Goal: Communication & Community: Answer question/provide support

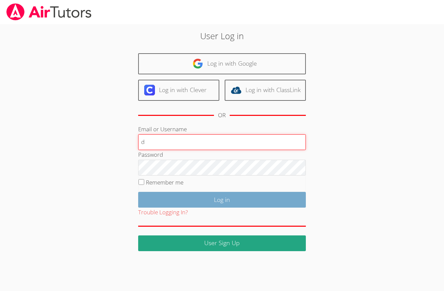
type input "dgelerwittmann@bhusd.com"
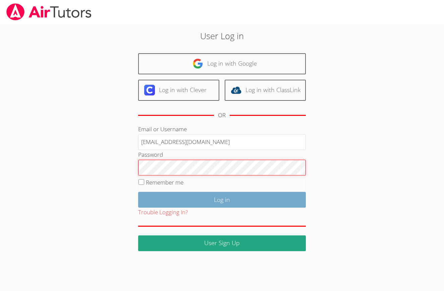
click at [222, 199] on input "Log in" at bounding box center [222, 200] width 168 height 16
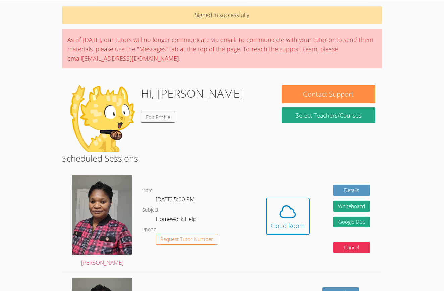
scroll to position [23, 0]
click at [278, 211] on icon at bounding box center [287, 211] width 19 height 19
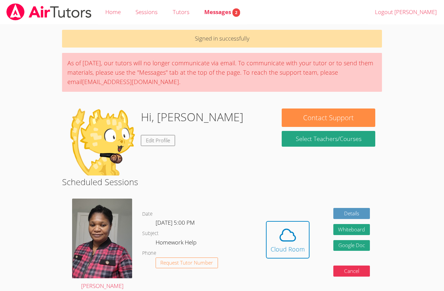
scroll to position [0, 0]
click at [217, 18] on link "Messages 2" at bounding box center [222, 12] width 51 height 24
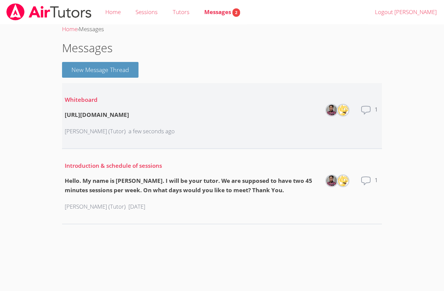
click at [175, 119] on div "Whiteboard https://miro.com/app/board/uXjVJ_UhOLc=/?share_link_id=236589407546 …" at bounding box center [120, 116] width 110 height 52
click at [175, 116] on div "[URL][DOMAIN_NAME]" at bounding box center [120, 115] width 110 height 10
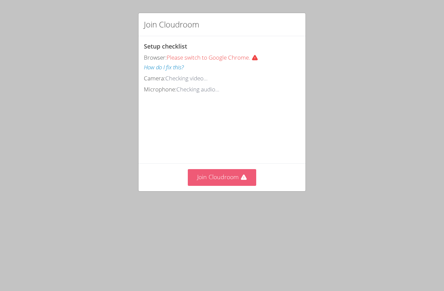
click at [234, 175] on button "Join Cloudroom" at bounding box center [222, 177] width 69 height 16
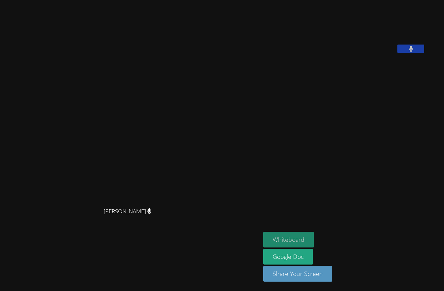
click at [263, 240] on button "Whiteboard" at bounding box center [288, 240] width 51 height 16
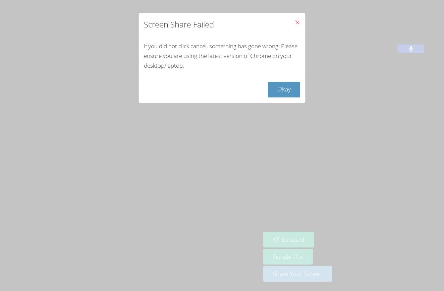
click at [297, 23] on icon "Close" at bounding box center [297, 22] width 6 height 6
click at [284, 93] on button "Okay" at bounding box center [284, 90] width 32 height 16
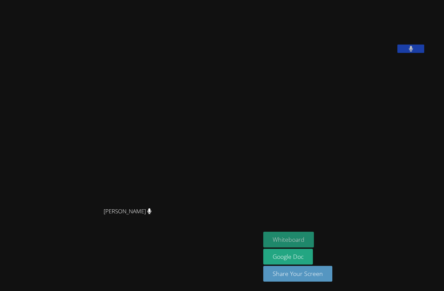
click at [304, 240] on button "Whiteboard" at bounding box center [288, 240] width 51 height 16
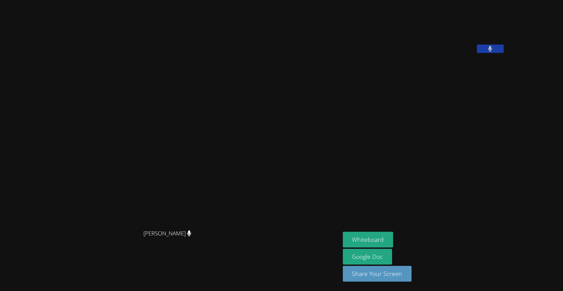
click at [444, 53] on button at bounding box center [490, 49] width 27 height 8
click at [444, 52] on icon at bounding box center [490, 49] width 7 height 6
click at [444, 53] on button at bounding box center [490, 49] width 27 height 8
click at [444, 52] on icon at bounding box center [490, 49] width 7 height 6
click at [444, 53] on button at bounding box center [490, 49] width 27 height 8
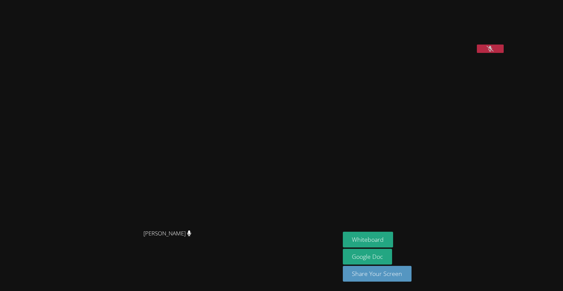
click at [444, 52] on icon at bounding box center [490, 49] width 7 height 6
click at [444, 53] on button at bounding box center [490, 49] width 27 height 8
click at [444, 52] on icon at bounding box center [490, 49] width 7 height 6
click at [444, 53] on button at bounding box center [490, 49] width 27 height 8
click at [444, 52] on icon at bounding box center [490, 49] width 7 height 6
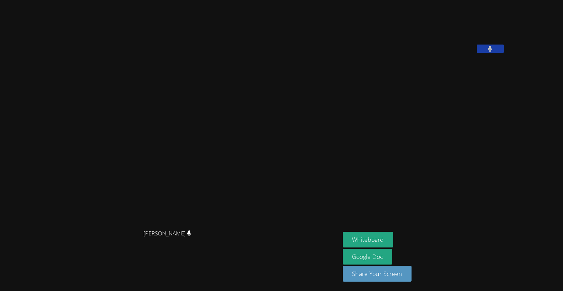
click at [444, 53] on button at bounding box center [490, 49] width 27 height 8
click at [444, 52] on icon at bounding box center [490, 49] width 7 height 6
click at [444, 53] on button at bounding box center [490, 49] width 27 height 8
click at [444, 52] on icon at bounding box center [490, 49] width 7 height 6
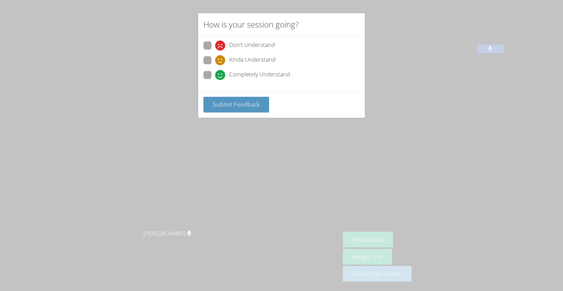
click at [245, 75] on span "Completely Understand" at bounding box center [259, 75] width 61 height 10
click at [221, 75] on input "Completely Understand" at bounding box center [218, 74] width 6 height 6
radio input "true"
click at [237, 108] on button "Submit Feedback" at bounding box center [237, 105] width 66 height 16
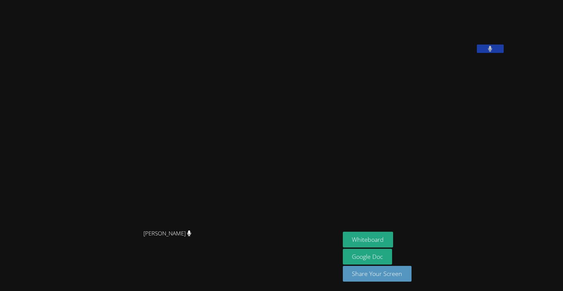
click at [220, 108] on video at bounding box center [170, 132] width 101 height 188
drag, startPoint x: 199, startPoint y: 243, endPoint x: 222, endPoint y: 244, distance: 23.2
click at [222, 244] on div "[PERSON_NAME]" at bounding box center [170, 239] width 335 height 27
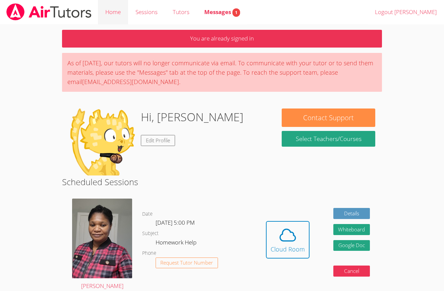
click at [117, 14] on link "Home" at bounding box center [113, 12] width 30 height 24
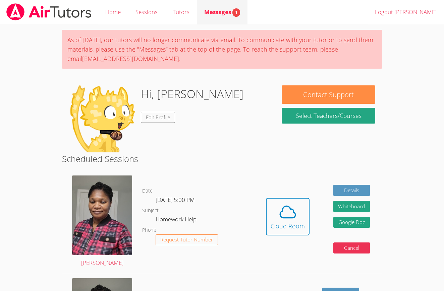
click at [216, 14] on span "Messages 1" at bounding box center [222, 12] width 36 height 8
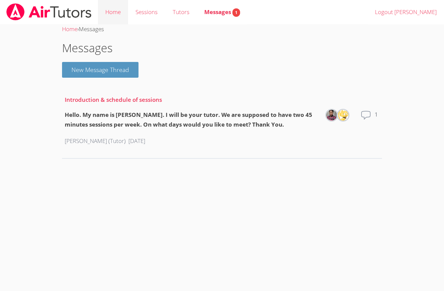
click at [108, 10] on link "Home" at bounding box center [113, 12] width 30 height 24
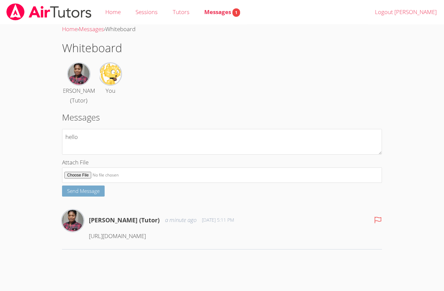
type textarea "hello"
click at [92, 194] on span "Send Message" at bounding box center [83, 191] width 33 height 7
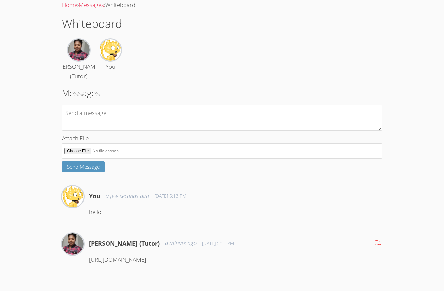
scroll to position [30, 0]
click at [141, 265] on div "[PERSON_NAME] (Tutor) a minute ago [DATE] 5:11 PM [URL][DOMAIN_NAME]" at bounding box center [235, 252] width 293 height 37
click at [140, 262] on p "[URL][DOMAIN_NAME]" at bounding box center [235, 260] width 293 height 10
click at [156, 263] on p "[URL][DOMAIN_NAME]" at bounding box center [235, 260] width 293 height 10
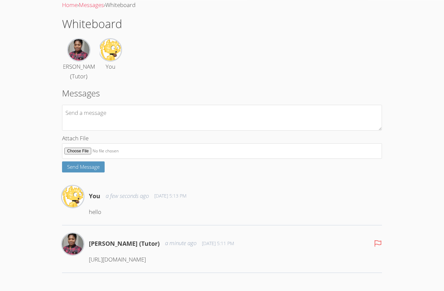
click at [156, 263] on p "[URL][DOMAIN_NAME]" at bounding box center [235, 260] width 293 height 10
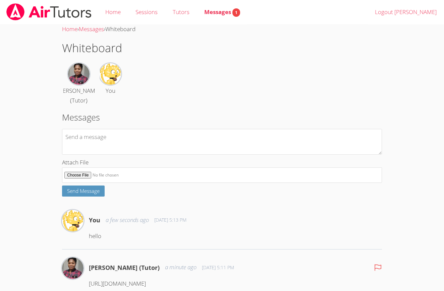
scroll to position [0, 0]
click at [140, 14] on link "Sessions" at bounding box center [146, 12] width 37 height 24
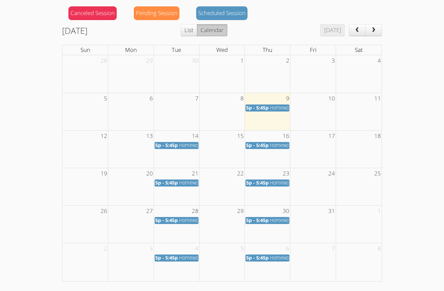
scroll to position [78, 0]
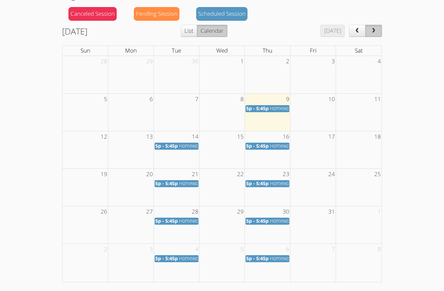
click at [370, 32] on span "next" at bounding box center [373, 31] width 7 height 6
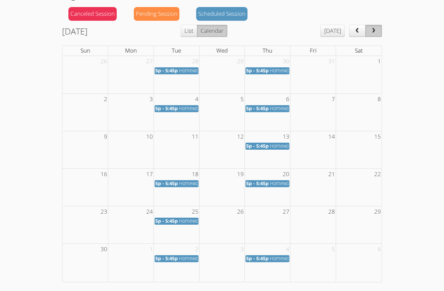
click at [377, 33] on span "next" at bounding box center [373, 31] width 7 height 6
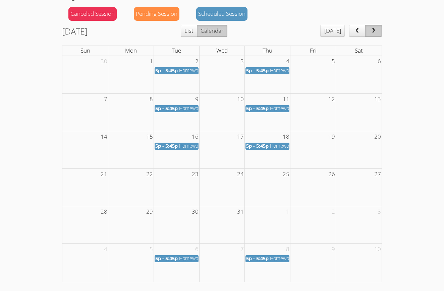
click at [377, 33] on span "next" at bounding box center [373, 31] width 7 height 6
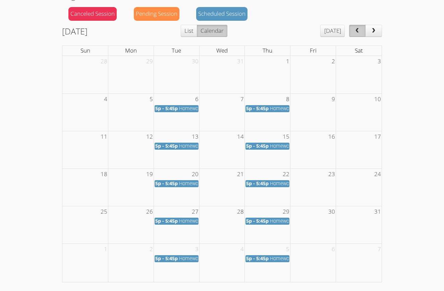
click at [357, 28] on span "prev" at bounding box center [357, 31] width 7 height 6
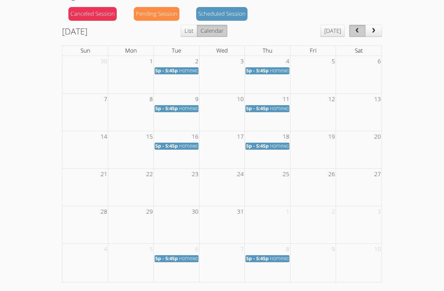
click at [357, 28] on span "prev" at bounding box center [357, 31] width 7 height 6
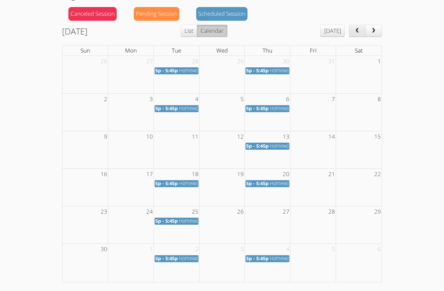
click at [357, 28] on span "prev" at bounding box center [357, 31] width 7 height 6
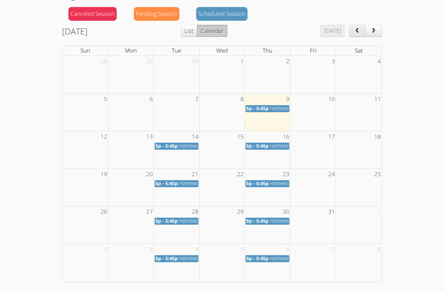
click at [357, 28] on span "prev" at bounding box center [357, 31] width 7 height 6
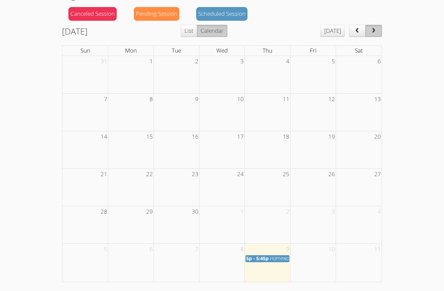
click at [376, 30] on span "next" at bounding box center [373, 31] width 7 height 6
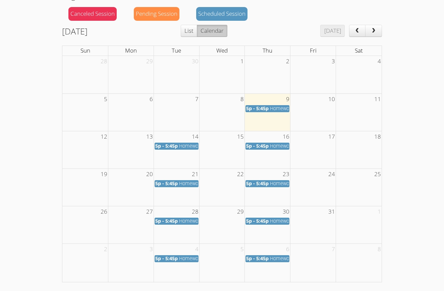
click at [269, 108] on div "5p - 5:45p Homework Help" at bounding box center [267, 109] width 43 height 6
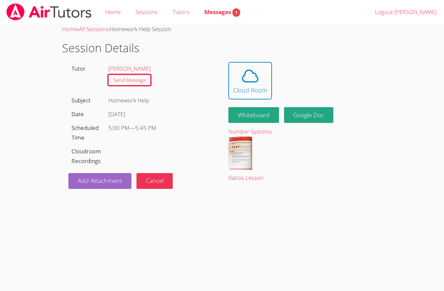
click at [279, 105] on div "Whiteboard Hidden Google Doc" at bounding box center [301, 112] width 147 height 21
click at [241, 113] on button "Whiteboard" at bounding box center [253, 115] width 51 height 16
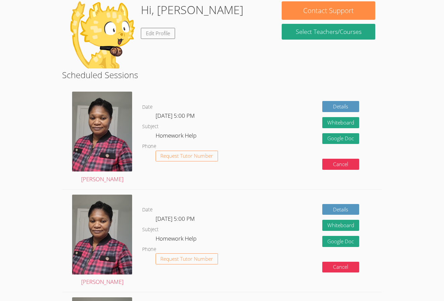
scroll to position [113, 0]
